Goal: Task Accomplishment & Management: Complete application form

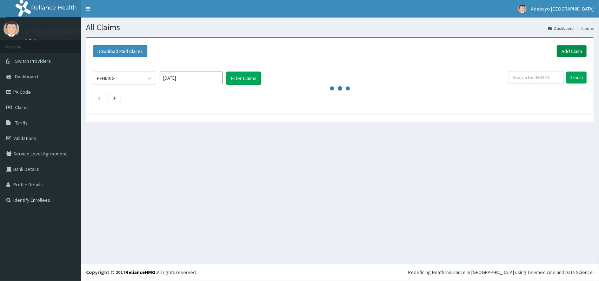
click at [565, 48] on link "Add Claim" at bounding box center [572, 51] width 30 height 12
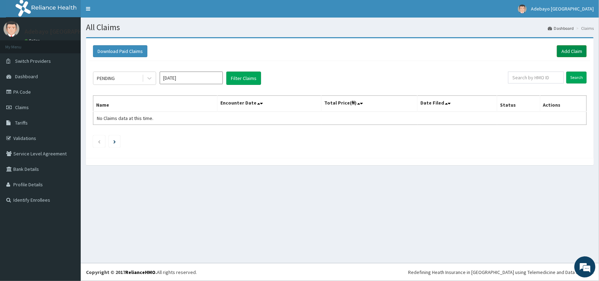
click at [581, 49] on link "Add Claim" at bounding box center [572, 51] width 30 height 12
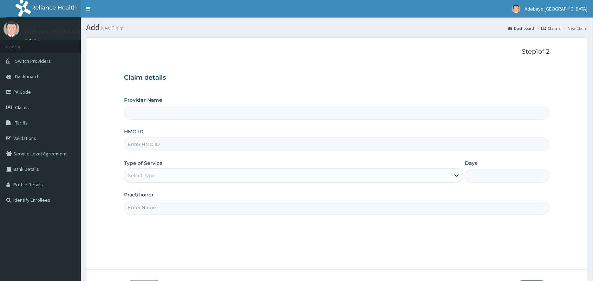
click at [148, 147] on input "HMO ID" at bounding box center [337, 145] width 426 height 14
type input "Adebayo [GEOGRAPHIC_DATA]"
click at [306, 216] on div "Step 1 of 2 Claim details Provider Name Adebayo [GEOGRAPHIC_DATA] HMO ID Type o…" at bounding box center [337, 153] width 426 height 211
click at [162, 144] on input "HMO ID" at bounding box center [337, 145] width 426 height 14
click at [129, 242] on div "Step 1 of 2 Claim details Provider Name Adebayo [GEOGRAPHIC_DATA] HMO ID Type o…" at bounding box center [337, 153] width 426 height 211
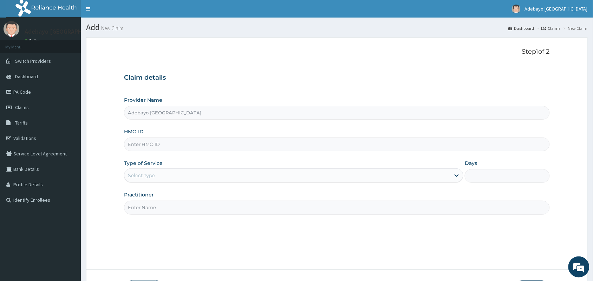
click at [187, 145] on input "HMO ID" at bounding box center [337, 145] width 426 height 14
click at [139, 222] on div "Step 1 of 2 Claim details Provider Name Adebayo Living Tower Hospital HMO ID Ty…" at bounding box center [337, 153] width 426 height 211
click at [183, 148] on input "HMO ID" at bounding box center [337, 145] width 426 height 14
type input "PPY/10643/B"
click at [167, 178] on div "Select type" at bounding box center [287, 175] width 326 height 11
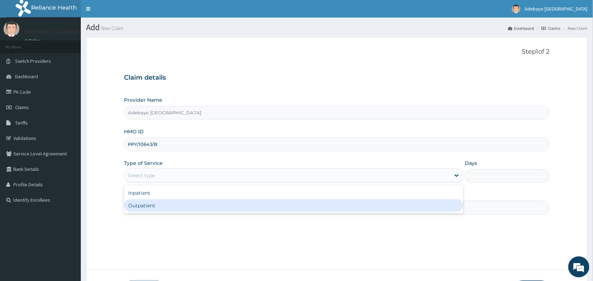
click at [158, 205] on div "Outpatient" at bounding box center [293, 205] width 339 height 13
type input "1"
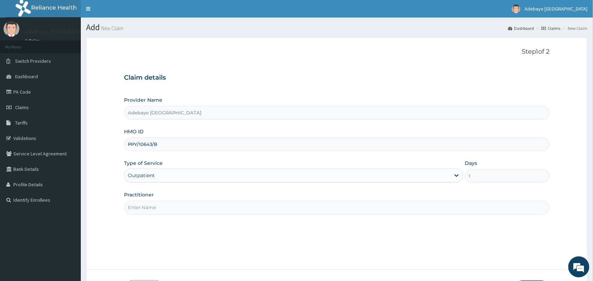
click at [171, 211] on input "Practitioner" at bounding box center [337, 208] width 426 height 14
type input "DR [PERSON_NAME]"
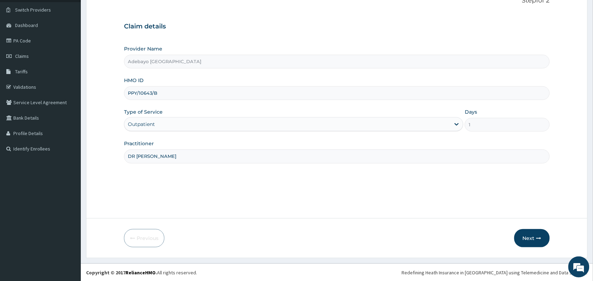
scroll to position [52, 0]
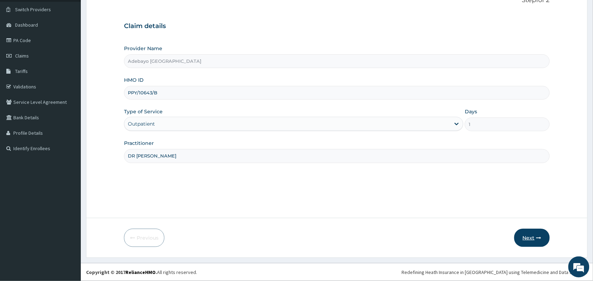
click at [532, 236] on button "Next" at bounding box center [531, 238] width 35 height 18
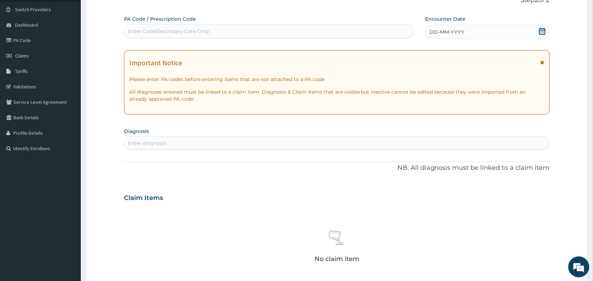
click at [541, 31] on icon at bounding box center [542, 31] width 7 height 7
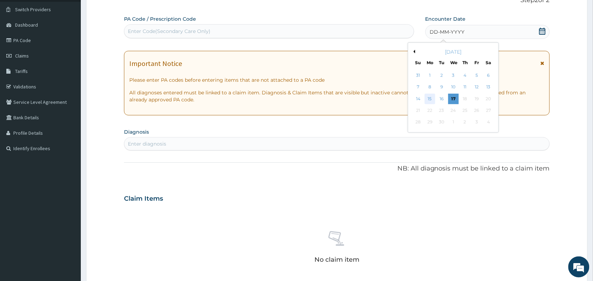
click at [430, 102] on div "15" at bounding box center [429, 99] width 11 height 11
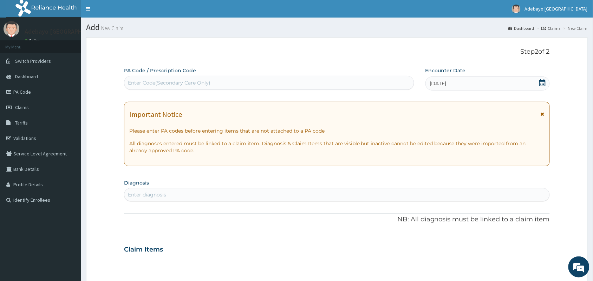
scroll to position [223, 0]
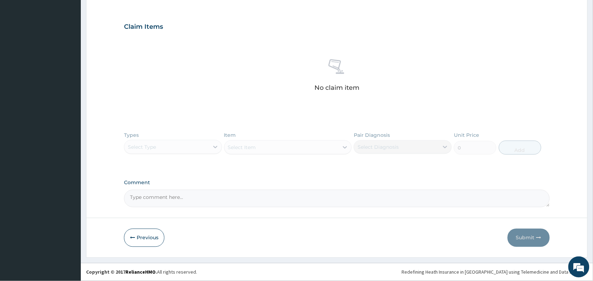
click at [167, 148] on div "Types Select Type Item Select Item Pair Diagnosis Select Diagnosis Unit Price 0…" at bounding box center [337, 148] width 426 height 41
click at [174, 146] on div "Types Select Type Item Select Item Pair Diagnosis Select Diagnosis Unit Price 0…" at bounding box center [337, 148] width 426 height 41
click at [275, 143] on div "Types Select Type Item Select Item Pair Diagnosis Select Diagnosis Unit Price 0…" at bounding box center [337, 148] width 426 height 41
click at [152, 147] on div "Types Select Type Item Select Item Pair Diagnosis Select Diagnosis Unit Price 0…" at bounding box center [337, 148] width 426 height 41
click at [216, 146] on div "Types Select Type Item Select Item Pair Diagnosis Select Diagnosis Unit Price 0…" at bounding box center [337, 148] width 426 height 41
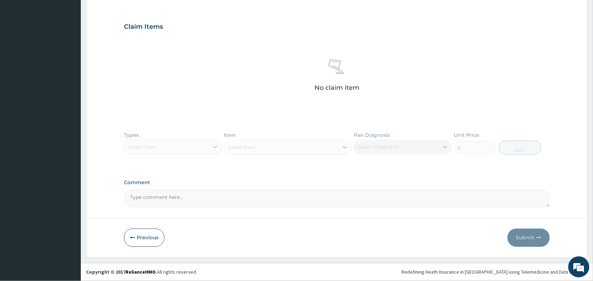
click at [311, 149] on div "Types Select Type Item Select Item Pair Diagnosis Select Diagnosis Unit Price 0…" at bounding box center [337, 148] width 426 height 41
click at [282, 152] on div "Types Select Type Item Select Item Pair Diagnosis Select Diagnosis Unit Price 0…" at bounding box center [337, 148] width 426 height 41
click at [144, 150] on div "Types Select Type Item Select Item Pair Diagnosis Select Diagnosis Unit Price 0…" at bounding box center [337, 148] width 426 height 41
click at [214, 146] on div "Types Select Type Item Select Item Pair Diagnosis Select Diagnosis Unit Price 0…" at bounding box center [337, 148] width 426 height 41
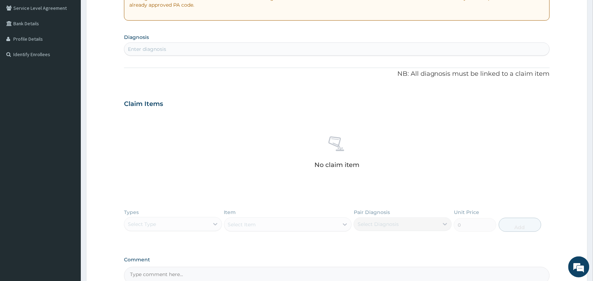
scroll to position [0, 0]
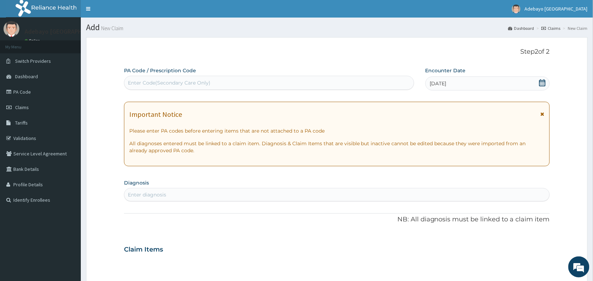
click at [190, 199] on div "Enter diagnosis" at bounding box center [336, 194] width 425 height 11
click at [222, 199] on div "Enter diagnosis" at bounding box center [336, 194] width 425 height 11
click at [304, 196] on div "Enter diagnosis" at bounding box center [336, 194] width 425 height 11
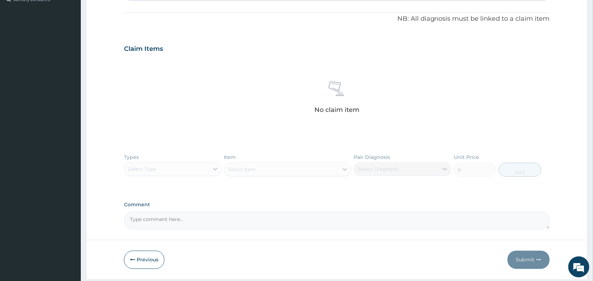
click at [246, 170] on div "Types Select Type Item Select Item Pair Diagnosis Select Diagnosis Unit Price 0…" at bounding box center [337, 170] width 426 height 41
click at [154, 175] on div "Types Select Type Item Select Item Pair Diagnosis Select Diagnosis Unit Price 0…" at bounding box center [337, 170] width 426 height 41
click at [215, 171] on div "Types Select Type Item Select Item Pair Diagnosis Select Diagnosis Unit Price 0…" at bounding box center [337, 170] width 426 height 41
click at [305, 173] on div "Types Select Type Item Select Item Pair Diagnosis Select Diagnosis Unit Price 0…" at bounding box center [337, 170] width 426 height 41
click at [174, 174] on div "Types Select Type Item Select Item Pair Diagnosis Select Diagnosis Unit Price 0…" at bounding box center [337, 170] width 426 height 41
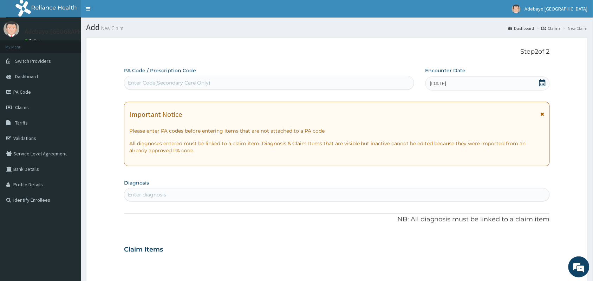
scroll to position [223, 0]
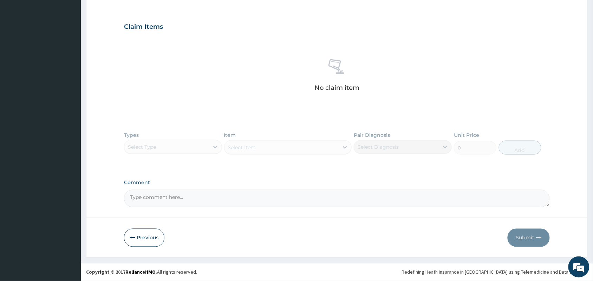
click at [155, 145] on div "Types Select Type Item Select Item Pair Diagnosis Select Diagnosis Unit Price 0…" at bounding box center [337, 148] width 426 height 41
click at [204, 148] on div "Types Select Type Item Select Item Pair Diagnosis Select Diagnosis Unit Price 0…" at bounding box center [337, 148] width 426 height 41
click at [250, 146] on div "Types Select Type Item Select Item Pair Diagnosis Select Diagnosis Unit Price 0…" at bounding box center [337, 148] width 426 height 41
click at [166, 151] on div "Types Select Type Item Select Item Pair Diagnosis Select Diagnosis Unit Price 0…" at bounding box center [337, 148] width 426 height 41
click at [275, 153] on div "Types Select Type Item Select Item Pair Diagnosis Select Diagnosis Unit Price 0…" at bounding box center [337, 148] width 426 height 41
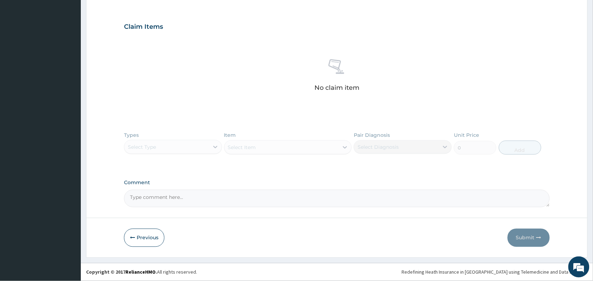
click at [184, 151] on div "Types Select Type Item Select Item Pair Diagnosis Select Diagnosis Unit Price 0…" at bounding box center [337, 148] width 426 height 41
click at [183, 142] on div "Types Select Type Item Select Item Pair Diagnosis Select Diagnosis Unit Price 0…" at bounding box center [337, 148] width 426 height 41
click at [208, 147] on div "Types Select Type Item Select Item Pair Diagnosis Select Diagnosis Unit Price 0…" at bounding box center [337, 148] width 426 height 41
click at [307, 148] on div "Types Select Type Item Select Item Pair Diagnosis Select Diagnosis Unit Price 0…" at bounding box center [337, 148] width 426 height 41
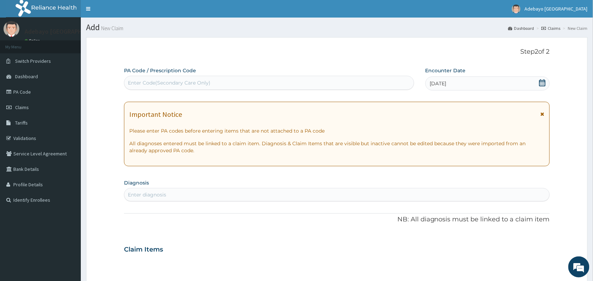
click at [255, 198] on div "Enter diagnosis" at bounding box center [336, 194] width 425 height 11
click at [230, 83] on div "Enter Code(Secondary Care Only)" at bounding box center [268, 82] width 289 height 11
click at [209, 174] on div "PA Code / Prescription Code Use Up and Down to choose options, press Enter to s…" at bounding box center [337, 248] width 426 height 363
click at [299, 199] on div "Enter diagnosis" at bounding box center [336, 194] width 425 height 11
click at [196, 192] on div "Enter diagnosis" at bounding box center [336, 194] width 425 height 11
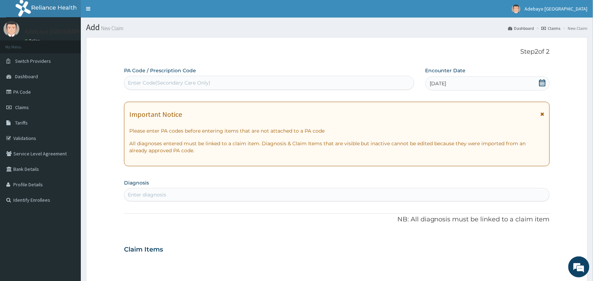
click at [198, 209] on div "PA Code / Prescription Code Enter Code(Secondary Care Only) Encounter Date 15-0…" at bounding box center [337, 248] width 426 height 363
click at [201, 192] on div "Enter diagnosis" at bounding box center [336, 194] width 425 height 11
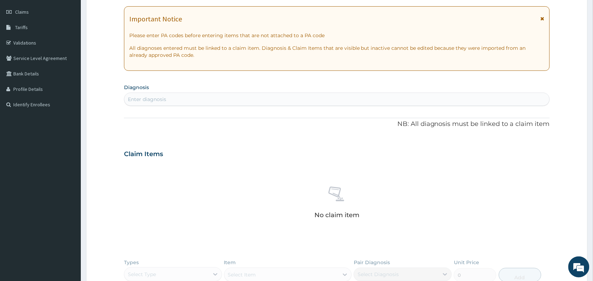
scroll to position [115, 0]
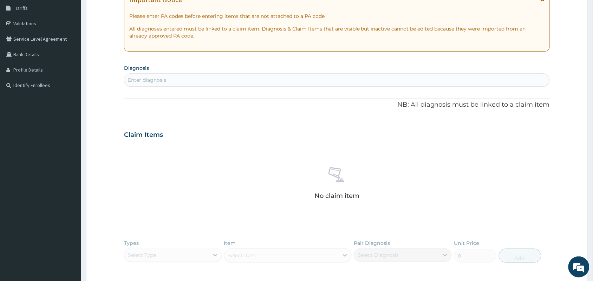
click at [326, 137] on div "Claim Items" at bounding box center [337, 133] width 426 height 18
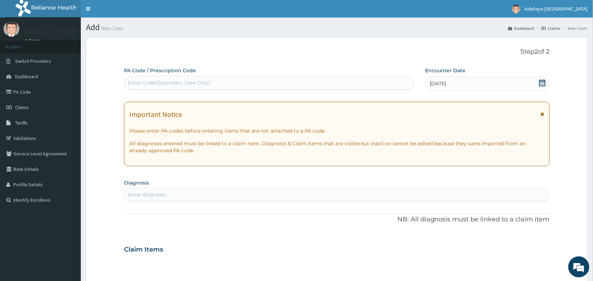
click at [216, 195] on div "Enter diagnosis" at bounding box center [336, 194] width 425 height 11
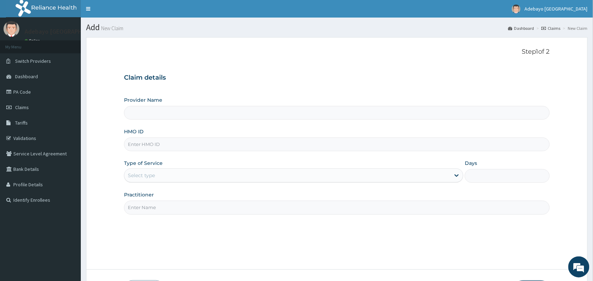
click at [176, 146] on input "HMO ID" at bounding box center [337, 145] width 426 height 14
click at [179, 111] on input "Provider Name" at bounding box center [337, 113] width 426 height 14
click at [169, 146] on input "HMO ID" at bounding box center [337, 145] width 426 height 14
type input "Adebayo [GEOGRAPHIC_DATA]"
type input "PPY/10643/B"
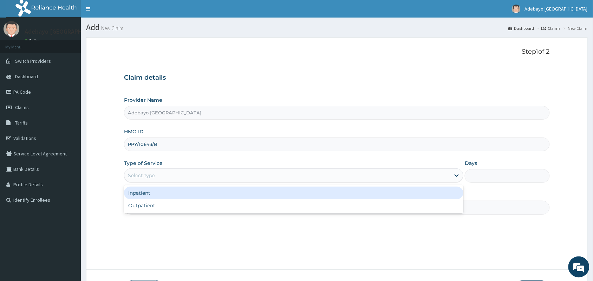
click at [164, 177] on div "Select type" at bounding box center [287, 175] width 326 height 11
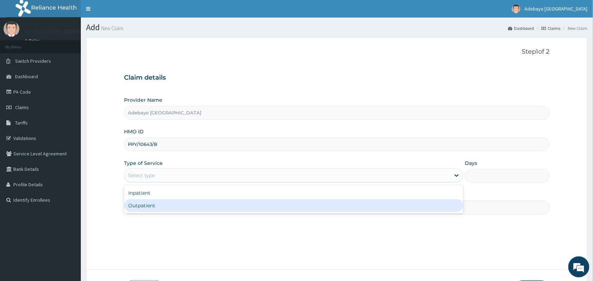
click at [160, 213] on div "Inpatient Outpatient" at bounding box center [293, 199] width 339 height 28
click at [166, 206] on div "Outpatient" at bounding box center [293, 205] width 339 height 13
type input "1"
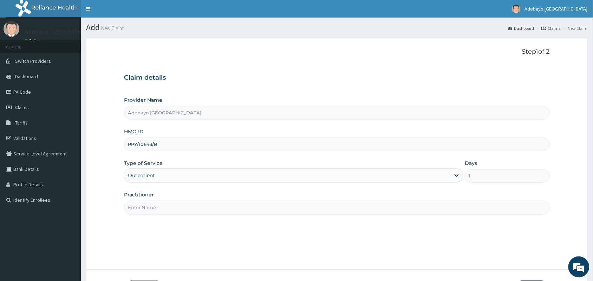
click at [174, 210] on input "Practitioner" at bounding box center [337, 208] width 426 height 14
type input "DR OJAJUNI"
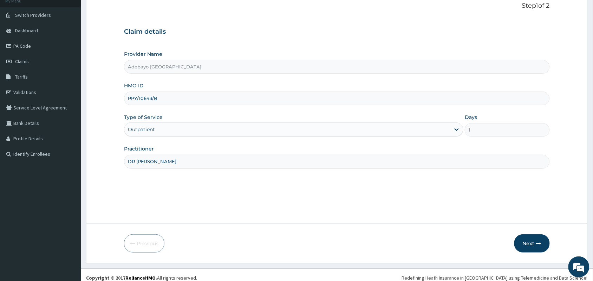
scroll to position [52, 0]
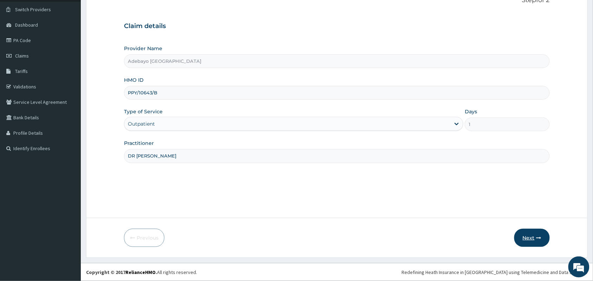
click at [525, 236] on button "Next" at bounding box center [531, 238] width 35 height 18
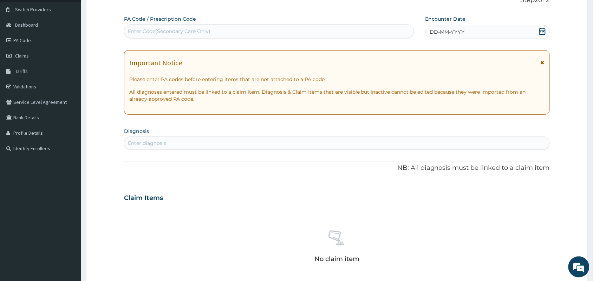
click at [538, 26] on div "DD-MM-YYYY" at bounding box center [487, 32] width 124 height 14
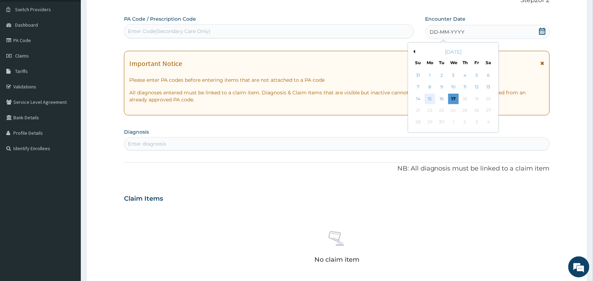
click at [432, 99] on div "15" at bounding box center [429, 99] width 11 height 11
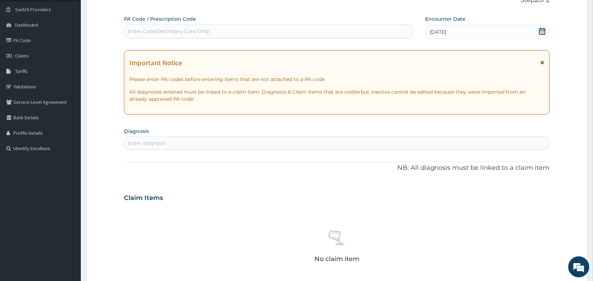
click at [176, 138] on div "Enter diagnosis" at bounding box center [336, 143] width 425 height 11
click at [30, 39] on link "PA Code" at bounding box center [40, 40] width 81 height 15
